Goal: Transaction & Acquisition: Purchase product/service

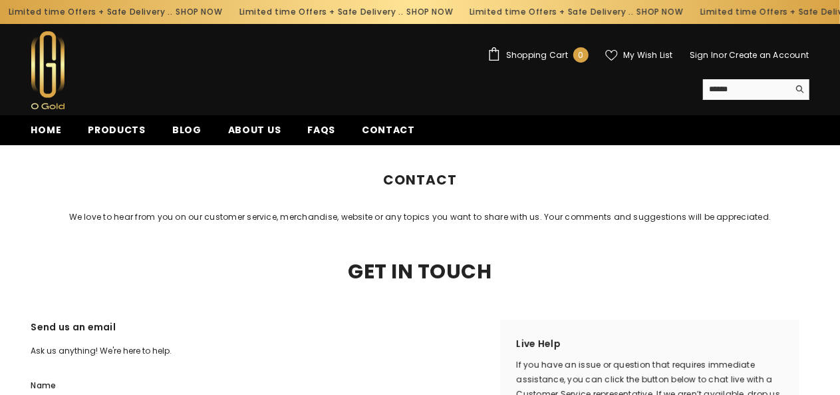
click at [52, 72] on img at bounding box center [47, 70] width 33 height 78
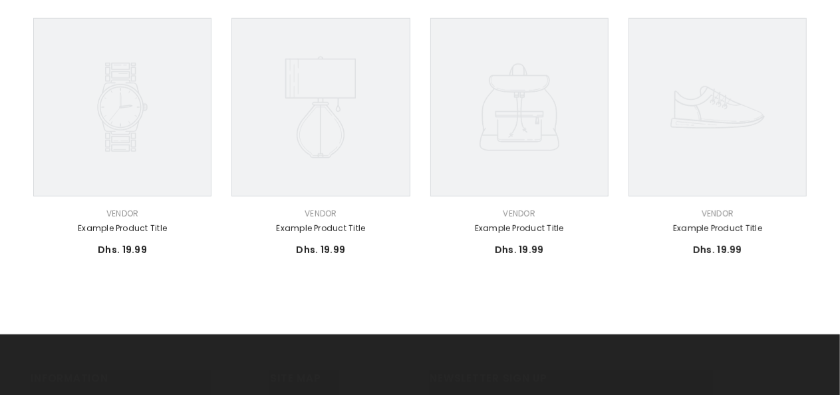
scroll to position [667, 0]
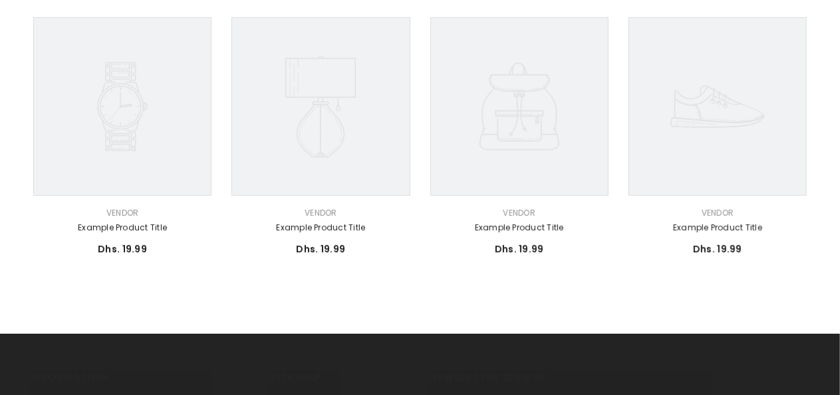
click at [508, 206] on div "Vendor: Vendor" at bounding box center [520, 213] width 178 height 15
click at [528, 221] on link "Example product title" at bounding box center [520, 227] width 178 height 15
